Goal: Information Seeking & Learning: Learn about a topic

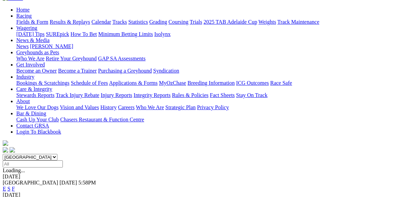
scroll to position [136, 0]
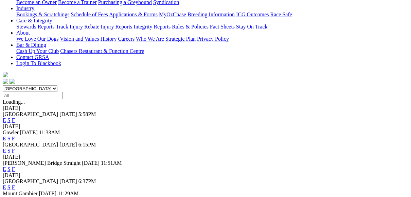
click at [6, 185] on link "E" at bounding box center [4, 188] width 3 height 6
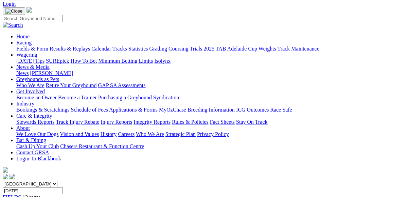
scroll to position [34, 0]
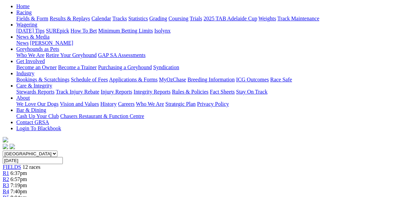
scroll to position [68, 0]
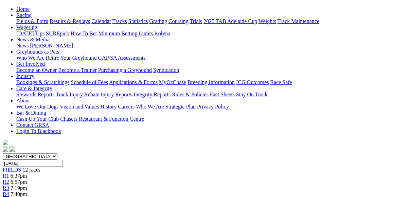
click at [9, 186] on span "R3" at bounding box center [6, 189] width 6 height 6
